Goal: Task Accomplishment & Management: Manage account settings

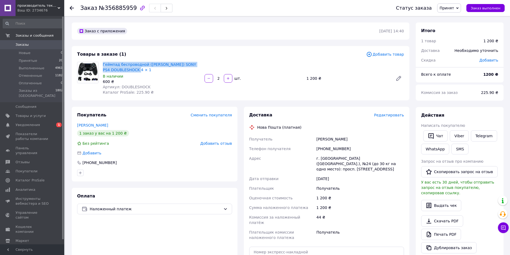
drag, startPoint x: 101, startPoint y: 63, endPoint x: 152, endPoint y: 71, distance: 51.1
click at [152, 71] on div "Геймпад беспроводной (Джойстик) SONY PS4 DOUBLESHOCK 4 × 1 В наличии 600 ₴ Арти…" at bounding box center [152, 78] width 102 height 35
copy link "Геймпад беспроводной ([PERSON_NAME]) SONY PS4 DOUBLESHOCK 4 × 1"
drag, startPoint x: 319, startPoint y: 139, endPoint x: 384, endPoint y: 169, distance: 72.2
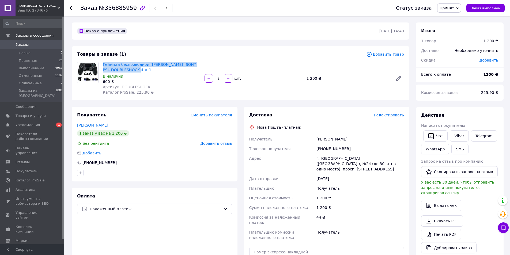
click at [384, 169] on div "Получатель [PERSON_NAME] Регин Телефон получателя [PHONE_NUMBER] Адрес г. [GEOG…" at bounding box center [326, 188] width 157 height 108
click at [352, 139] on div "[PERSON_NAME]" at bounding box center [360, 139] width 90 height 10
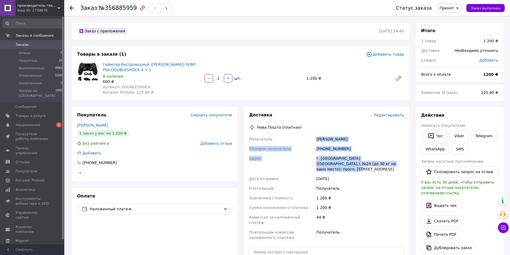
drag, startPoint x: 317, startPoint y: 139, endPoint x: 386, endPoint y: 163, distance: 73.6
click at [386, 163] on div "Получатель [PERSON_NAME] Регин Телефон получателя [PHONE_NUMBER] Адрес г. [GEOG…" at bounding box center [326, 188] width 157 height 108
copy div "[PERSON_NAME] Регин Телефон получателя [PHONE_NUMBER] Адрес г. [GEOGRAPHIC_DATA…"
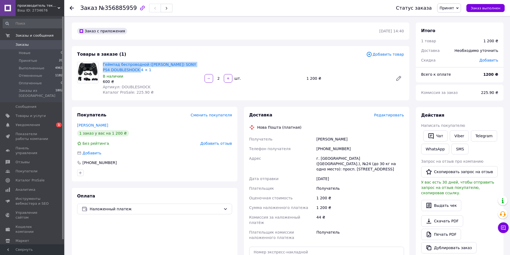
drag, startPoint x: 102, startPoint y: 63, endPoint x: 146, endPoint y: 71, distance: 45.3
click at [146, 71] on div "Геймпад беспроводной (Джойстик) SONY PS4 DOUBLESHOCK 4 × 1 В наличии 600 ₴ Арти…" at bounding box center [152, 78] width 102 height 35
copy link "Геймпад беспроводной ([PERSON_NAME]) SONY PS4 DOUBLESHOCK 4 × 1"
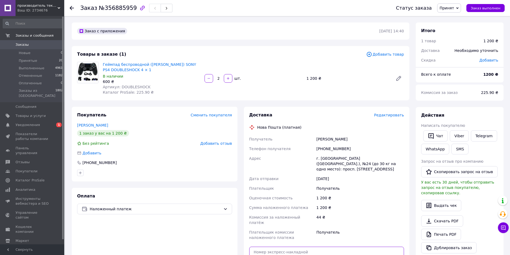
click at [276, 247] on input "text" at bounding box center [326, 252] width 155 height 11
paste input "20451225153367"
type input "20451225153367"
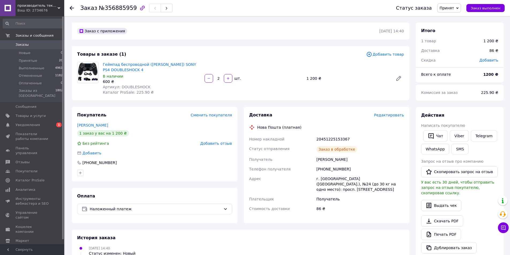
click at [72, 8] on use at bounding box center [72, 8] width 4 height 4
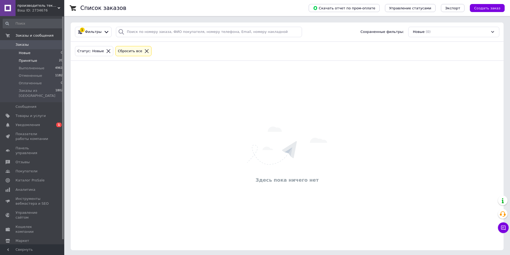
drag, startPoint x: 36, startPoint y: 63, endPoint x: 42, endPoint y: 63, distance: 5.6
click at [36, 63] on li "Принятые 20" at bounding box center [33, 60] width 66 height 7
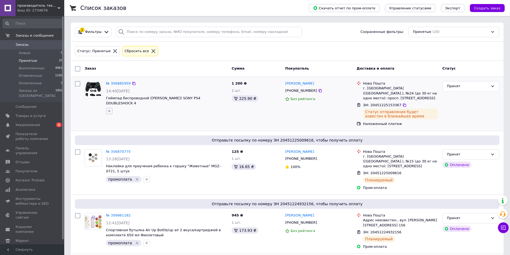
click at [109, 109] on icon "button" at bounding box center [109, 111] width 4 height 4
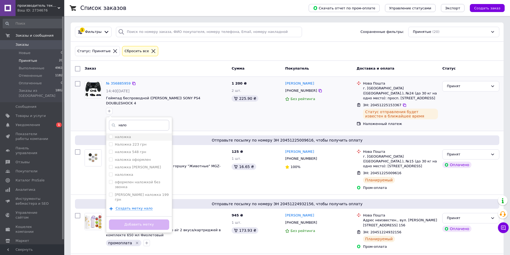
type input "нало"
click at [156, 135] on div "наложка" at bounding box center [139, 137] width 60 height 5
checkbox input "true"
click at [138, 219] on button "Добавить метку" at bounding box center [139, 224] width 60 height 10
